Goal: Register for event/course

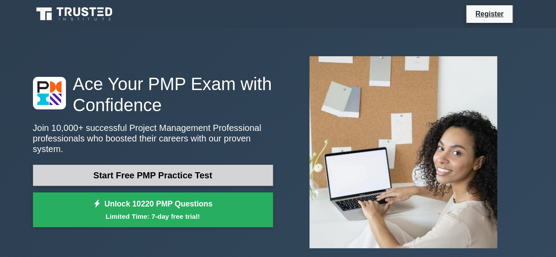
click at [159, 173] on link "Start Free PMP Practice Test" at bounding box center [153, 175] width 240 height 21
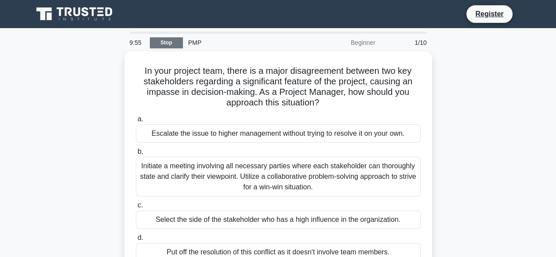
click at [160, 46] on link "Stop" at bounding box center [166, 42] width 33 height 11
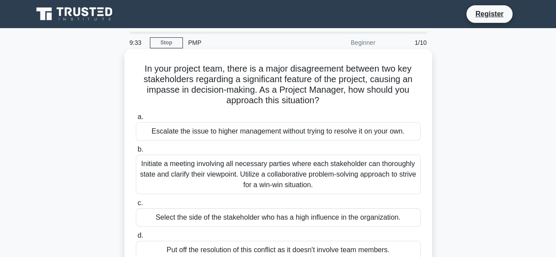
scroll to position [44, 0]
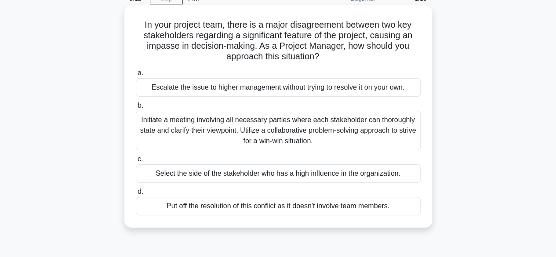
click at [260, 129] on div "Initiate a meeting involving all necessary parties where each stakeholder can t…" at bounding box center [278, 131] width 285 height 40
click at [136, 109] on input "b. Initiate a meeting involving all necessary parties where each stakeholder ca…" at bounding box center [136, 106] width 0 height 6
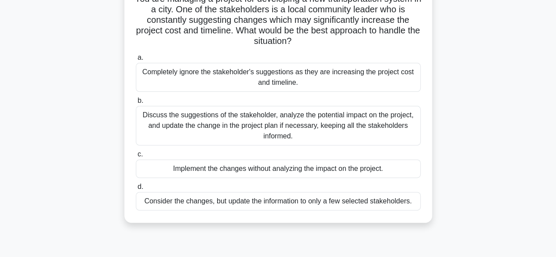
scroll to position [88, 0]
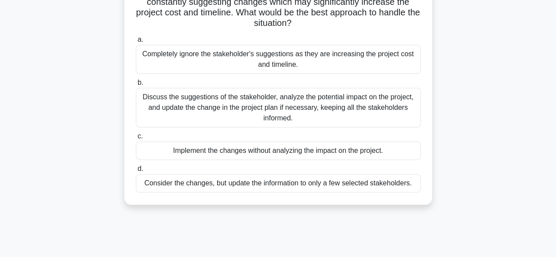
click at [279, 107] on div "Discuss the suggestions of the stakeholder, analyze the potential impact on the…" at bounding box center [278, 108] width 285 height 40
click at [136, 86] on input "b. Discuss the suggestions of the stakeholder, analyze the potential impact on …" at bounding box center [136, 83] width 0 height 6
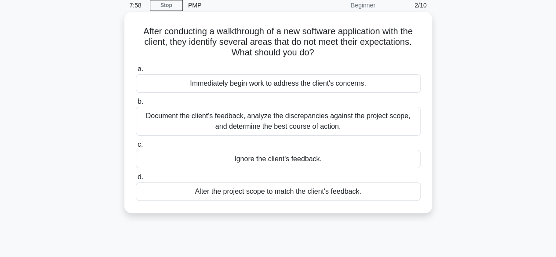
scroll to position [0, 0]
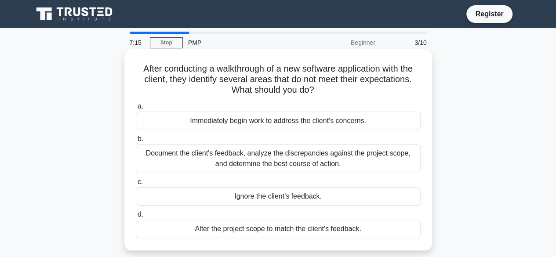
click at [281, 163] on div "Document the client's feedback, analyze the discrepancies against the project s…" at bounding box center [278, 158] width 285 height 29
click at [136, 142] on input "b. Document the client's feedback, analyze the discrepancies against the projec…" at bounding box center [136, 139] width 0 height 6
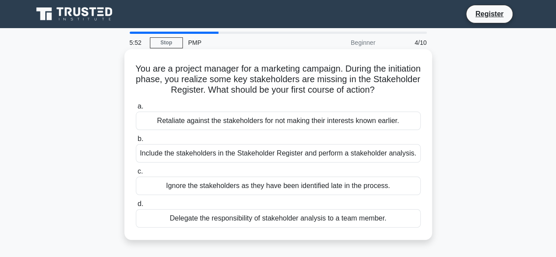
click at [214, 156] on div "Include the stakeholders in the Stakeholder Register and perform a stakeholder …" at bounding box center [278, 153] width 285 height 18
click at [136, 142] on input "b. Include the stakeholders in the Stakeholder Register and perform a stakehold…" at bounding box center [136, 139] width 0 height 6
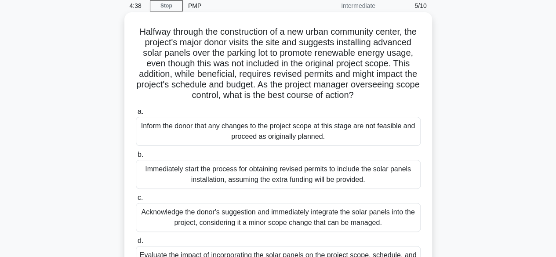
scroll to position [88, 0]
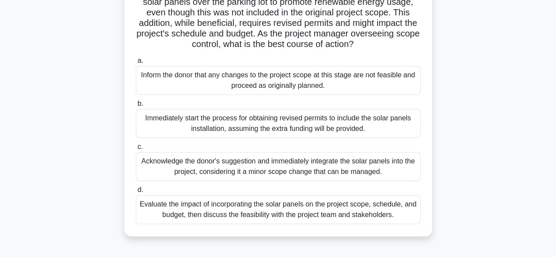
click at [298, 223] on div "Evaluate the impact of incorporating the solar panels on the project scope, sch…" at bounding box center [278, 209] width 285 height 29
click at [136, 193] on input "d. Evaluate the impact of incorporating the solar panels on the project scope, …" at bounding box center [136, 190] width 0 height 6
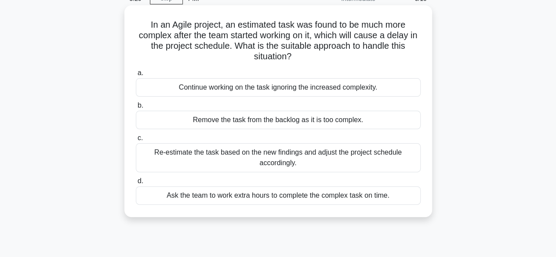
scroll to position [0, 0]
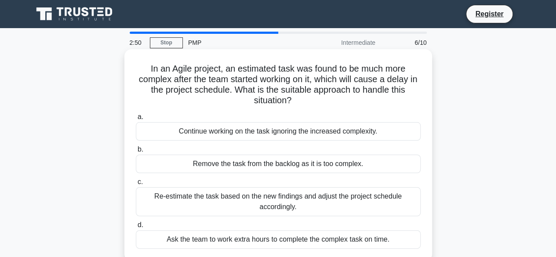
click at [269, 202] on div "Re-estimate the task based on the new findings and adjust the project schedule …" at bounding box center [278, 201] width 285 height 29
click at [136, 185] on input "c. Re-estimate the task based on the new findings and adjust the project schedu…" at bounding box center [136, 182] width 0 height 6
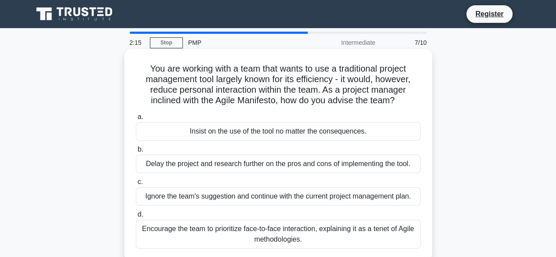
click at [270, 232] on div "Encourage the team to prioritize face-to-face interaction, explaining it as a t…" at bounding box center [278, 234] width 285 height 29
click at [136, 218] on input "d. Encourage the team to prioritize face-to-face interaction, explaining it as …" at bounding box center [136, 215] width 0 height 6
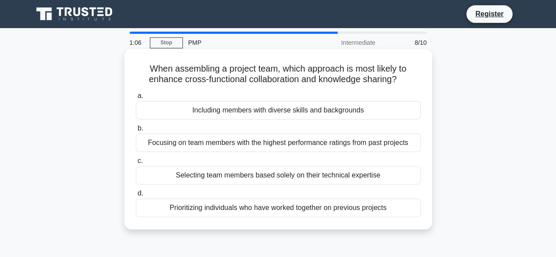
click at [264, 109] on div "Including members with diverse skills and backgrounds" at bounding box center [278, 110] width 285 height 18
click at [136, 99] on input "a. Including members with diverse skills and backgrounds" at bounding box center [136, 96] width 0 height 6
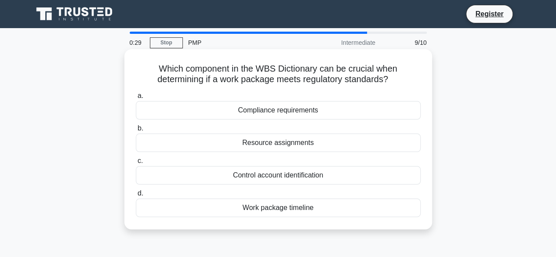
click at [278, 174] on div "Control account identification" at bounding box center [278, 175] width 285 height 18
click at [136, 164] on input "c. Control account identification" at bounding box center [136, 161] width 0 height 6
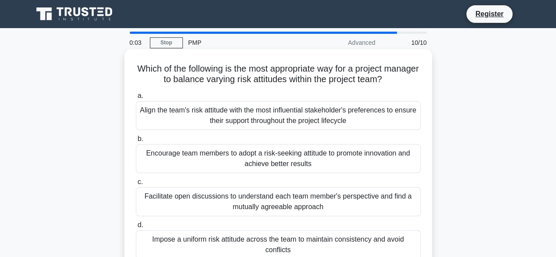
click at [255, 161] on div "Encourage team members to adopt a risk-seeking attitude to promote innovation a…" at bounding box center [278, 158] width 285 height 29
click at [136, 142] on input "b. Encourage team members to adopt a risk-seeking attitude to promote innovatio…" at bounding box center [136, 139] width 0 height 6
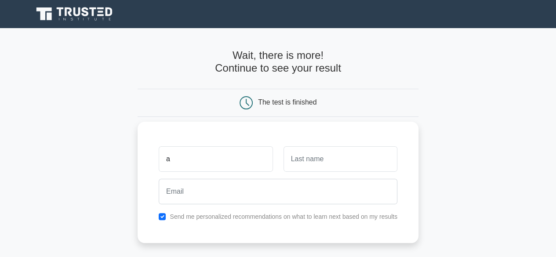
type input "Ahmad"
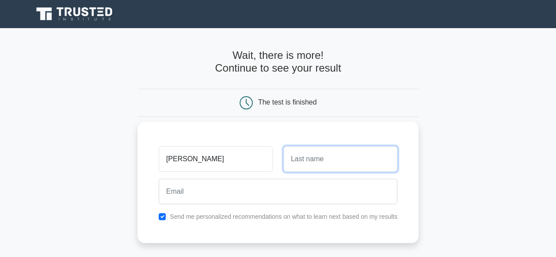
click at [296, 160] on input "text" at bounding box center [341, 159] width 114 height 26
type input "Quraet"
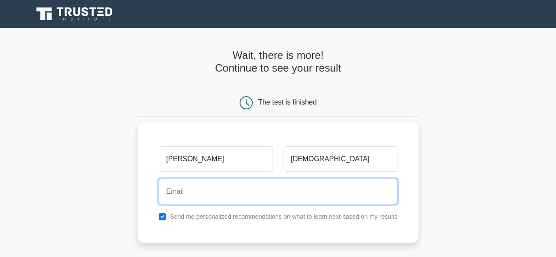
click at [210, 196] on input "email" at bounding box center [278, 192] width 239 height 26
type input "ahmad_quraet@yahoo.com"
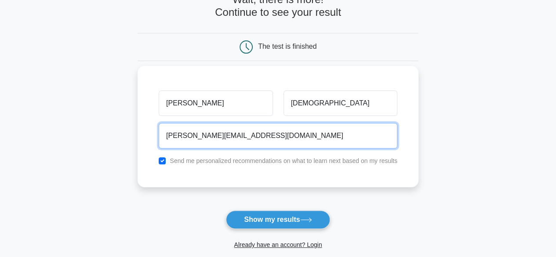
scroll to position [88, 0]
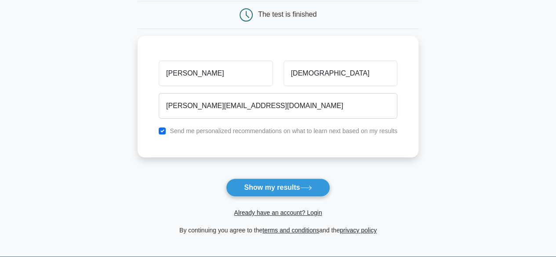
click at [262, 189] on button "Show my results" at bounding box center [278, 188] width 104 height 18
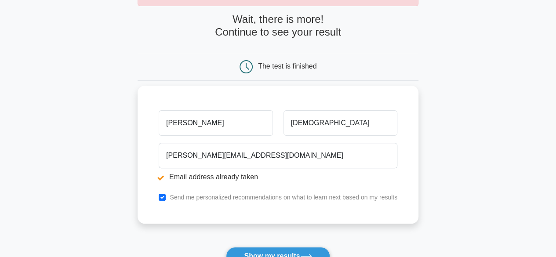
scroll to position [88, 0]
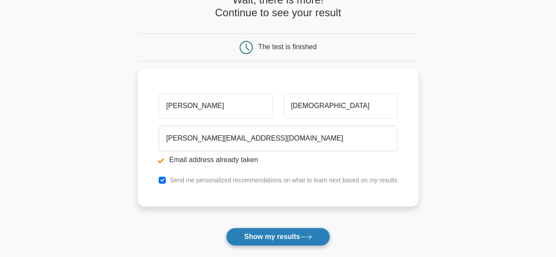
click at [273, 237] on button "Show my results" at bounding box center [278, 237] width 104 height 18
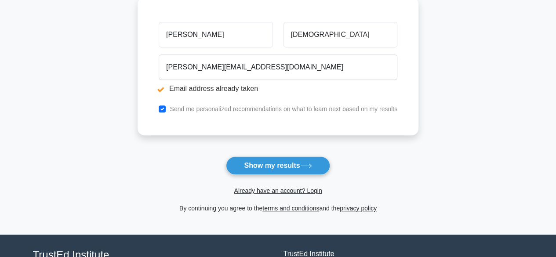
scroll to position [176, 0]
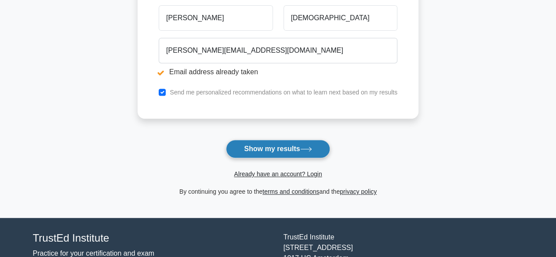
click at [305, 146] on button "Show my results" at bounding box center [278, 149] width 104 height 18
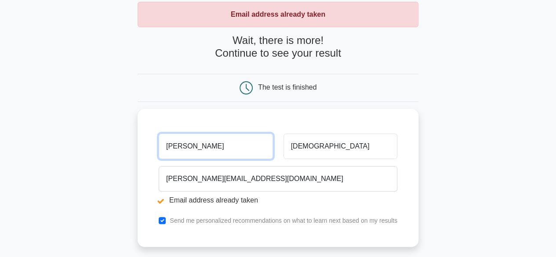
scroll to position [88, 0]
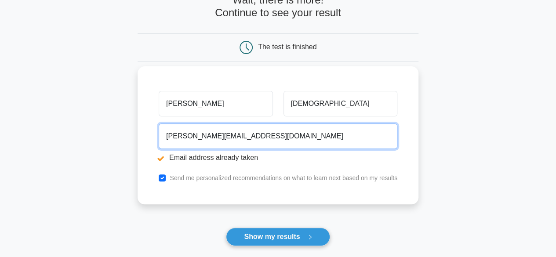
click at [267, 138] on input "ahmad_quraet@yahoo.com" at bounding box center [278, 137] width 239 height 26
drag, startPoint x: 263, startPoint y: 137, endPoint x: 155, endPoint y: 124, distance: 108.9
click at [155, 124] on div "ahmad_quraet@yahoo.com Email address already taken" at bounding box center [277, 144] width 249 height 49
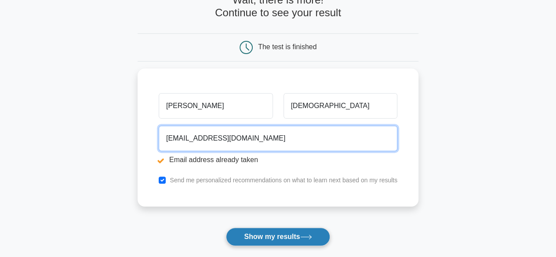
type input "[EMAIL_ADDRESS][DOMAIN_NAME]"
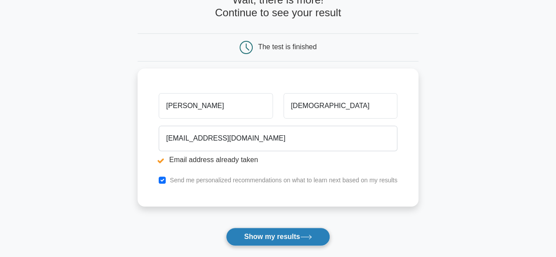
click at [264, 235] on button "Show my results" at bounding box center [278, 237] width 104 height 18
